Goal: Transaction & Acquisition: Book appointment/travel/reservation

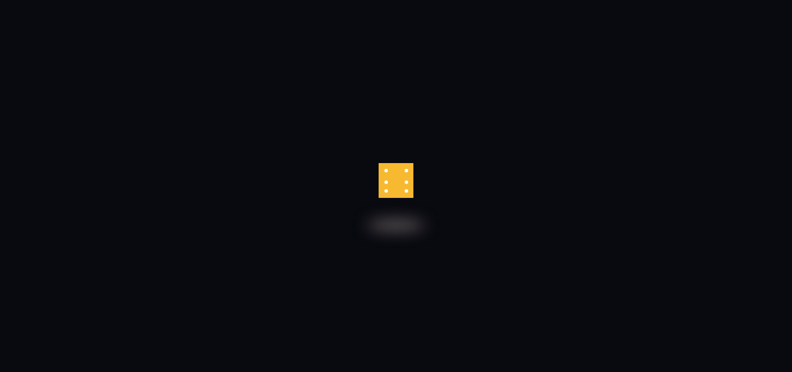
click at [365, 186] on div at bounding box center [396, 186] width 792 height 372
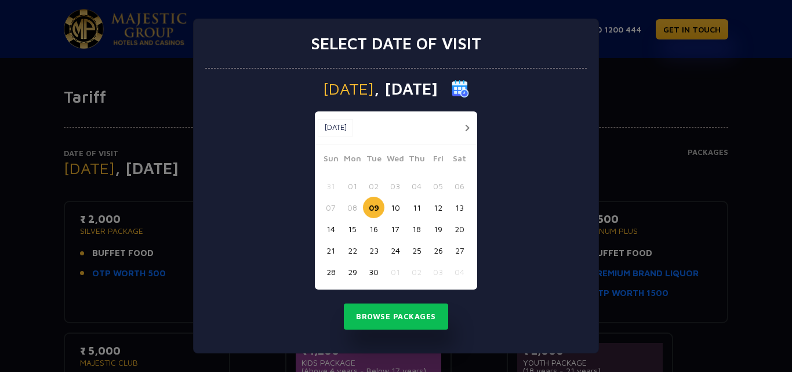
click at [415, 208] on button "11" at bounding box center [416, 207] width 21 height 21
click at [398, 315] on button "Browse Packages" at bounding box center [396, 316] width 104 height 27
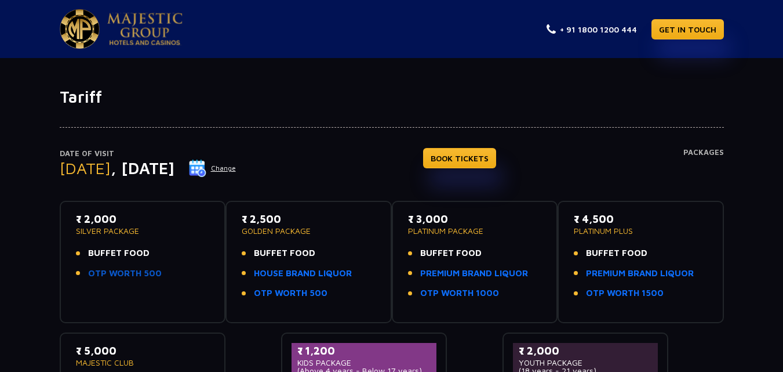
click at [96, 273] on link "OTP WORTH 500" at bounding box center [125, 273] width 74 height 13
drag, startPoint x: 150, startPoint y: 235, endPoint x: 62, endPoint y: 241, distance: 88.4
click at [67, 242] on div "₹ 2,000 SILVER PACKAGE BUFFET FOOD OTP WORTH 500" at bounding box center [143, 262] width 166 height 122
copy div "₹ 2,000 SILVER PACKAGE"
click at [349, 164] on div "Date of Visit Thursday , 11 Sep 2025 Change BOOK TICKETS Packages" at bounding box center [392, 174] width 665 height 53
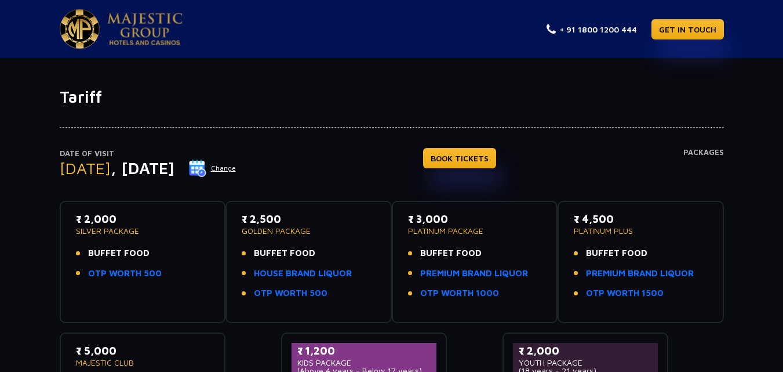
click at [237, 166] on button "Change" at bounding box center [212, 168] width 48 height 19
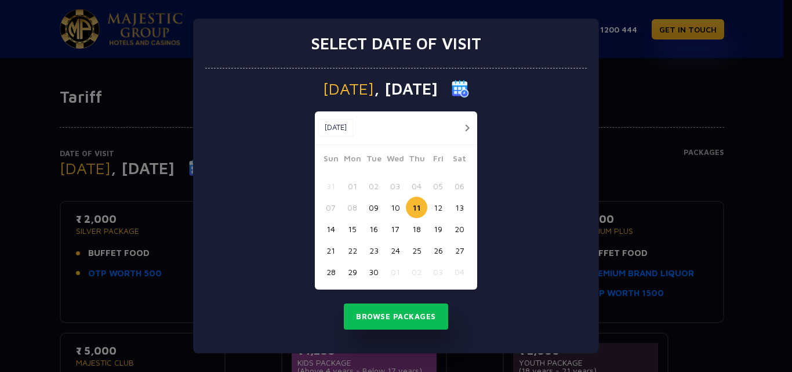
click at [440, 206] on button "12" at bounding box center [437, 207] width 21 height 21
click at [396, 313] on button "Browse Packages" at bounding box center [396, 316] width 104 height 27
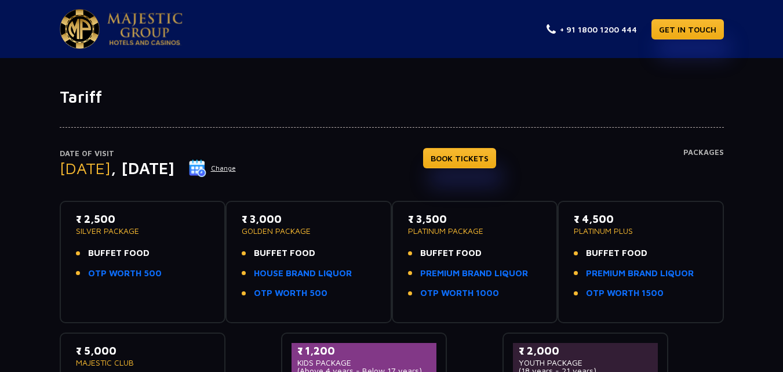
click at [237, 162] on button "Change" at bounding box center [212, 168] width 48 height 19
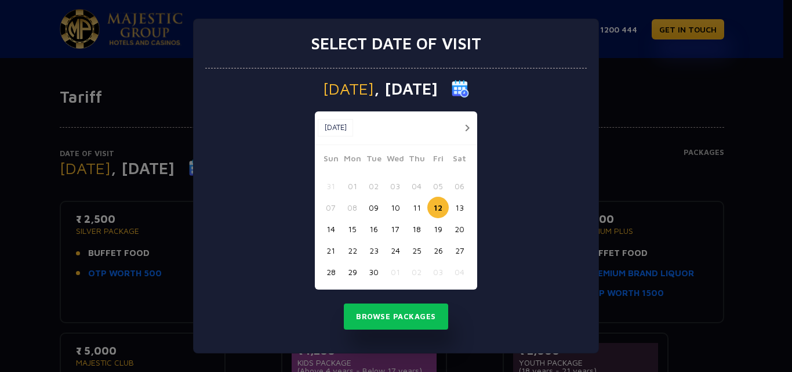
click at [414, 208] on button "11" at bounding box center [416, 207] width 21 height 21
click at [397, 313] on button "Browse Packages" at bounding box center [396, 316] width 104 height 27
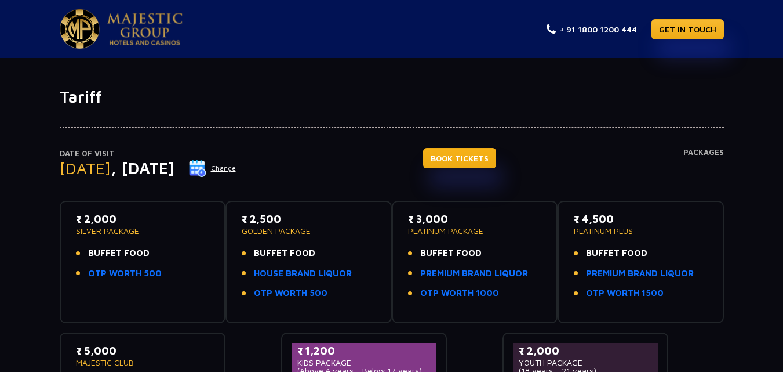
click at [493, 158] on link "BOOK TICKETS" at bounding box center [459, 158] width 73 height 20
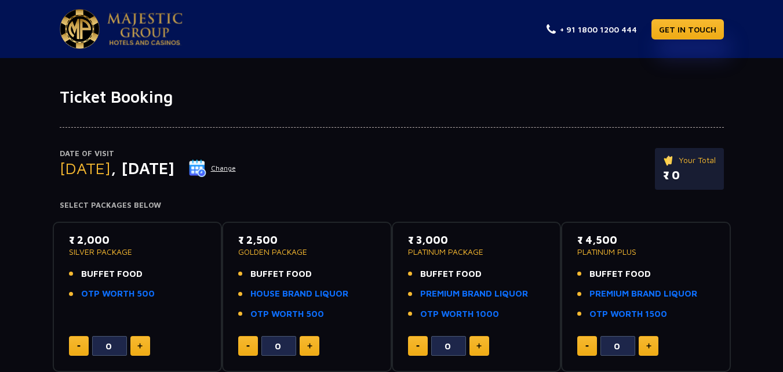
click at [143, 343] on button at bounding box center [140, 346] width 20 height 20
type input "2"
click at [394, 187] on div "Date of Visit Thursday , 11 Sep 2025 Change Your Total ₹ 4,000.00" at bounding box center [392, 174] width 665 height 53
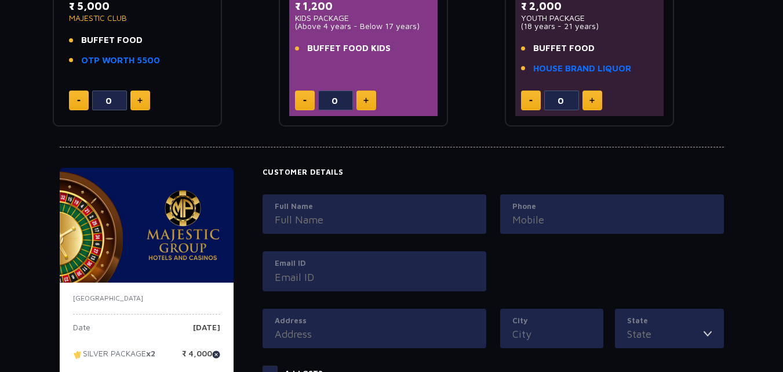
scroll to position [378, 0]
